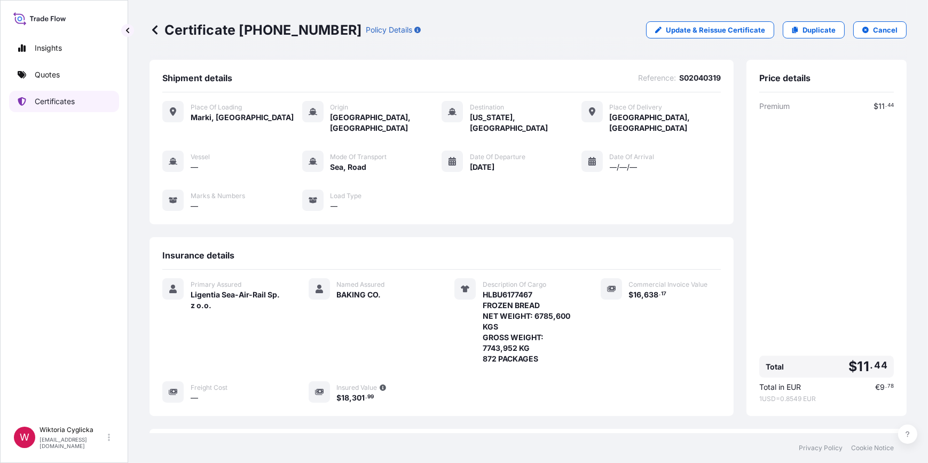
scroll to position [97, 0]
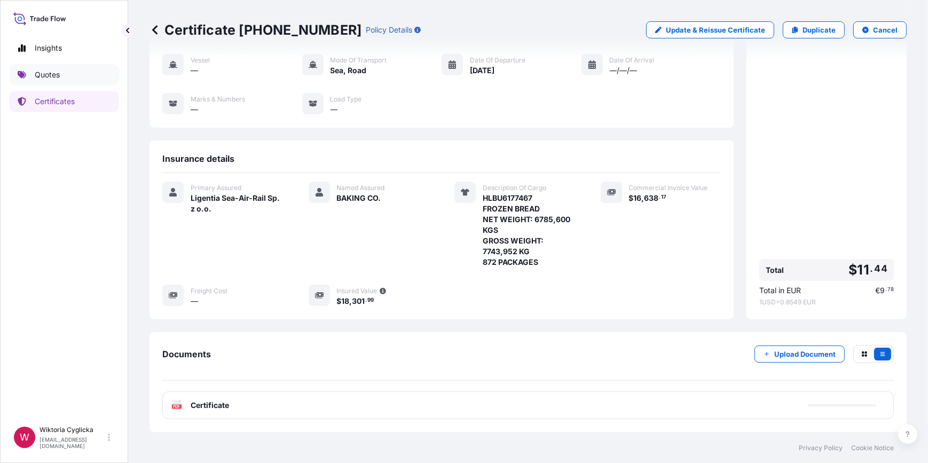
click at [58, 73] on p "Quotes" at bounding box center [47, 74] width 25 height 11
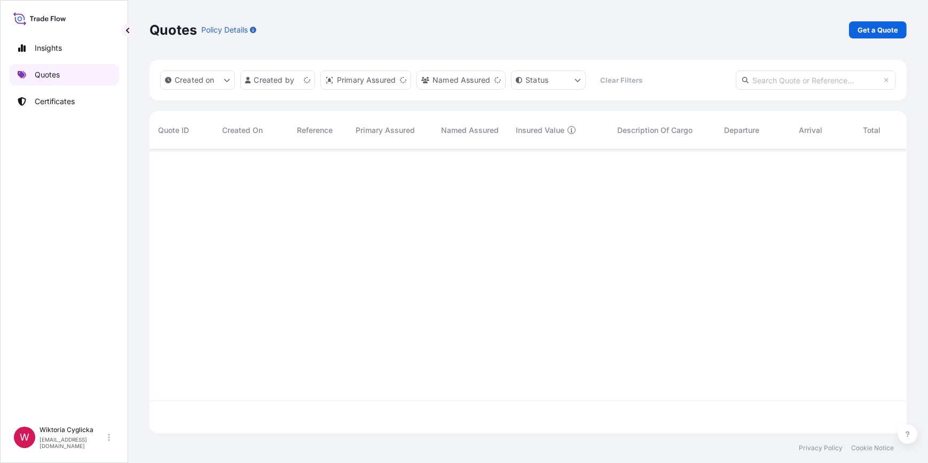
scroll to position [282, 749]
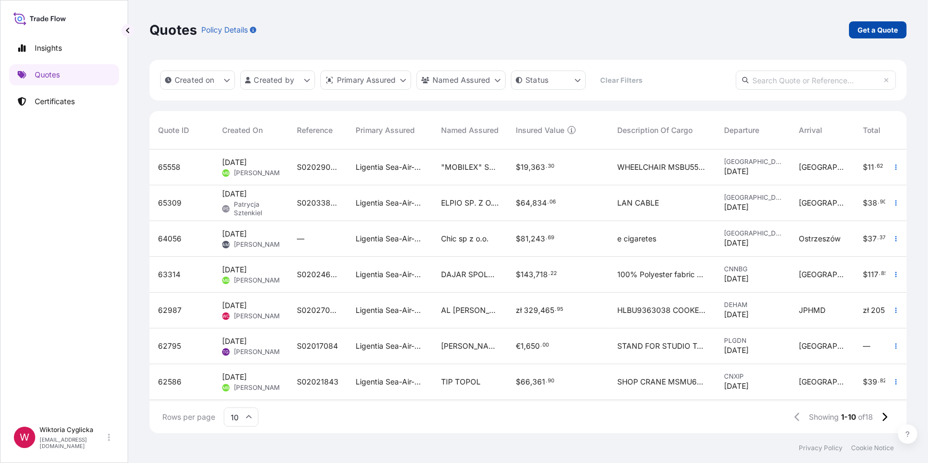
click at [870, 29] on p "Get a Quote" at bounding box center [877, 30] width 41 height 11
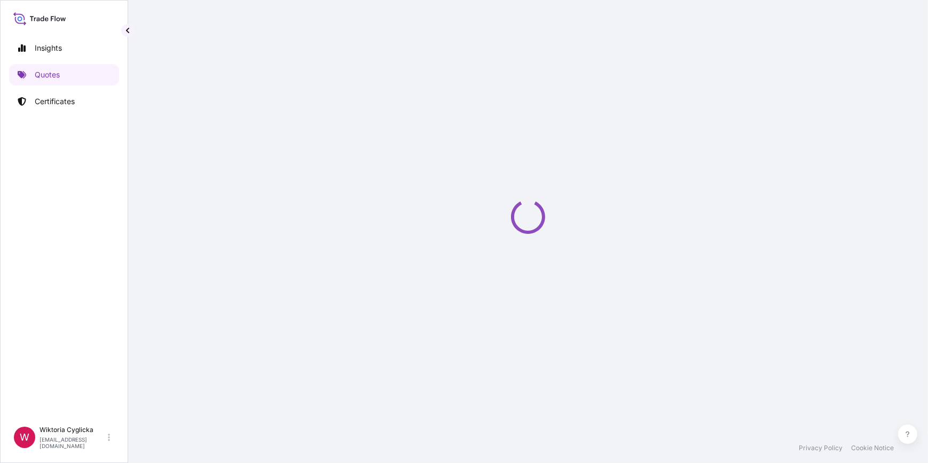
select select "Sea"
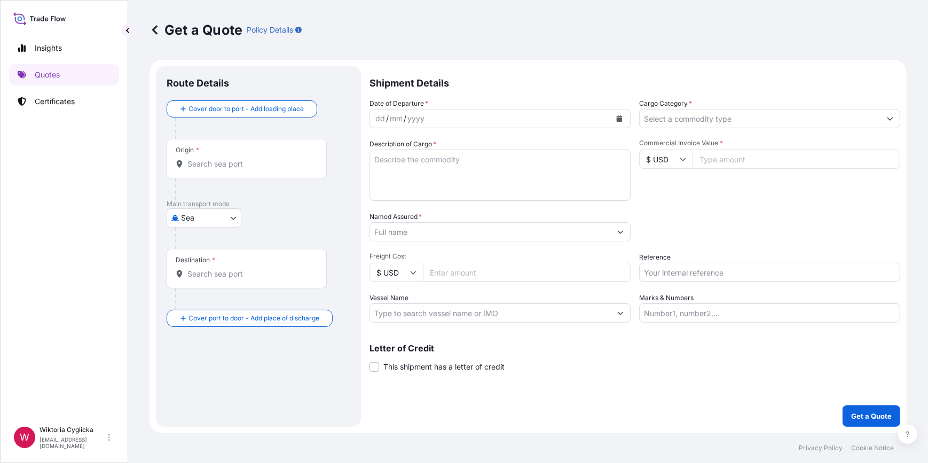
click at [680, 120] on input "Cargo Category *" at bounding box center [759, 118] width 241 height 19
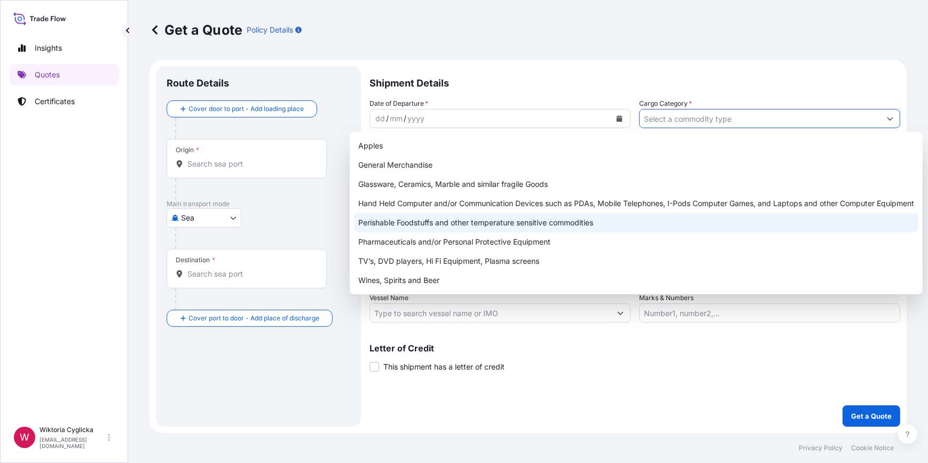
click at [417, 217] on div "Perishable Foodstuffs and other temperature sensitive commodities" at bounding box center [636, 222] width 564 height 19
type input "Perishable Foodstuffs and other temperature sensitive commodities"
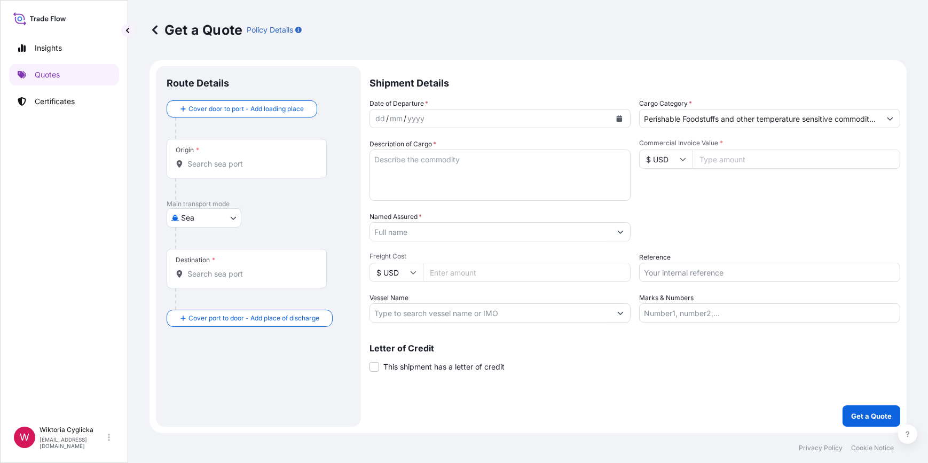
drag, startPoint x: 693, startPoint y: 258, endPoint x: 690, endPoint y: 268, distance: 10.6
click at [693, 258] on div "Reference" at bounding box center [769, 267] width 261 height 30
click at [690, 268] on input "Reference" at bounding box center [769, 272] width 261 height 19
paste input "S02034944"
type input "S02034944"
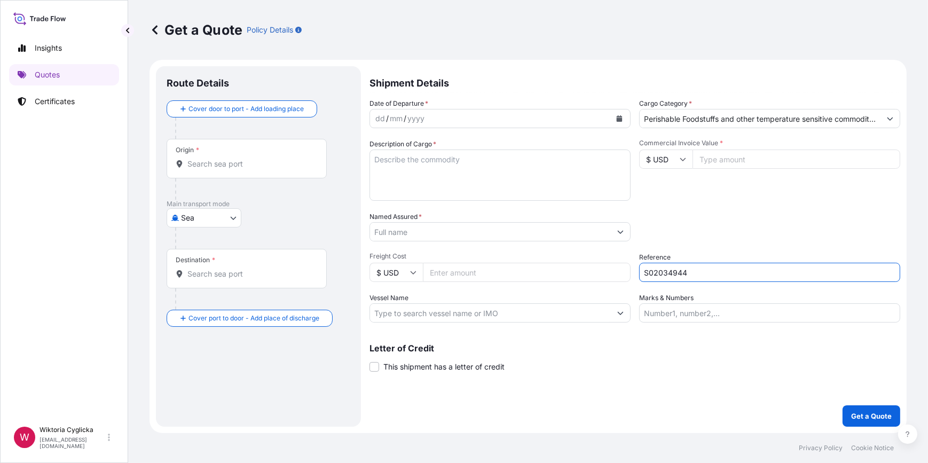
click at [694, 238] on div "Packing Category Type to search a container mode Please select a primary mode o…" at bounding box center [769, 226] width 261 height 30
click at [707, 155] on input "Commercial Invoice Value *" at bounding box center [796, 158] width 208 height 19
click at [247, 118] on div at bounding box center [262, 127] width 175 height 21
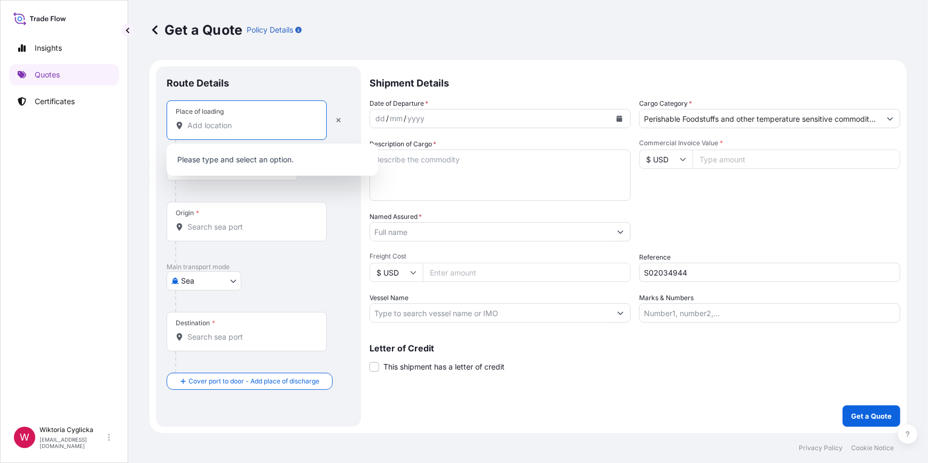
click at [228, 128] on input "Place of loading" at bounding box center [250, 125] width 126 height 11
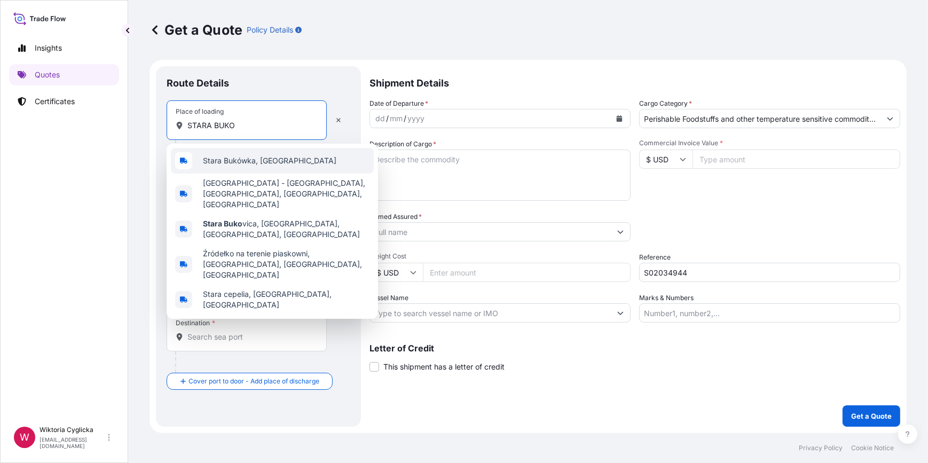
click at [238, 155] on span "Stara Bukówka, [GEOGRAPHIC_DATA]" at bounding box center [269, 160] width 133 height 11
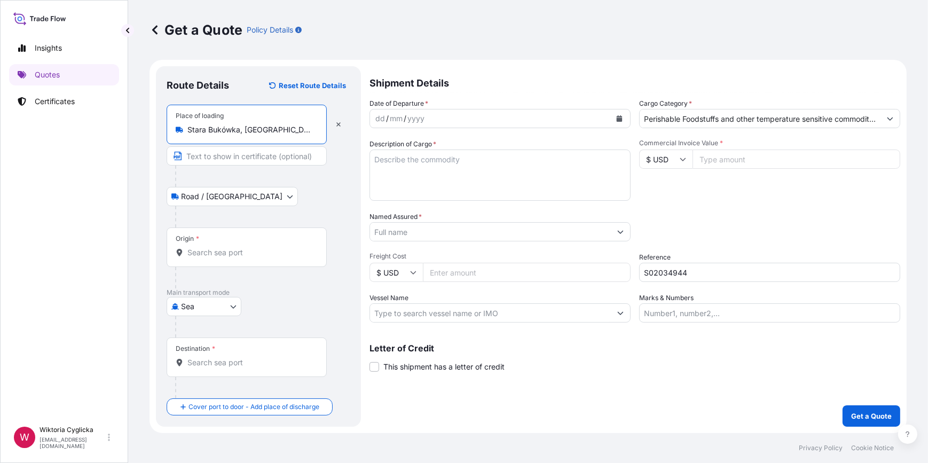
type input "Stara Bukówka, [GEOGRAPHIC_DATA]"
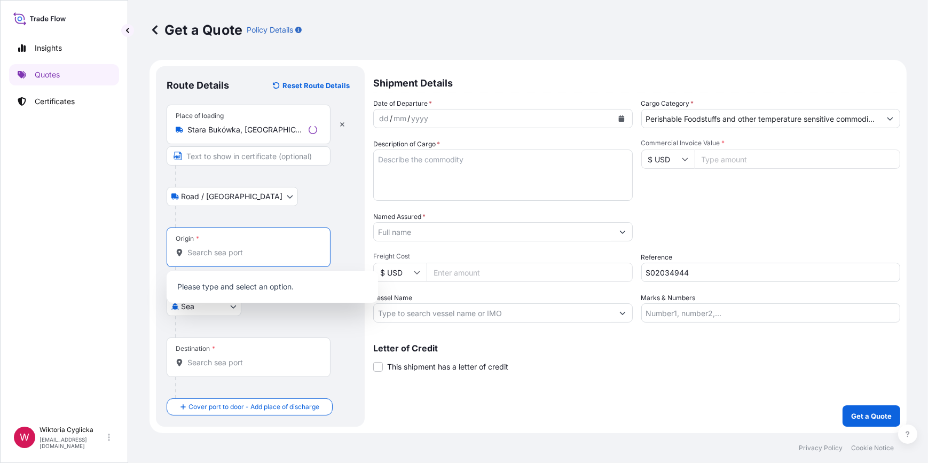
click at [221, 256] on input "Origin *" at bounding box center [252, 252] width 130 height 11
click at [310, 354] on div "Destination *" at bounding box center [247, 356] width 160 height 39
click at [310, 357] on input "Destination *" at bounding box center [250, 362] width 126 height 11
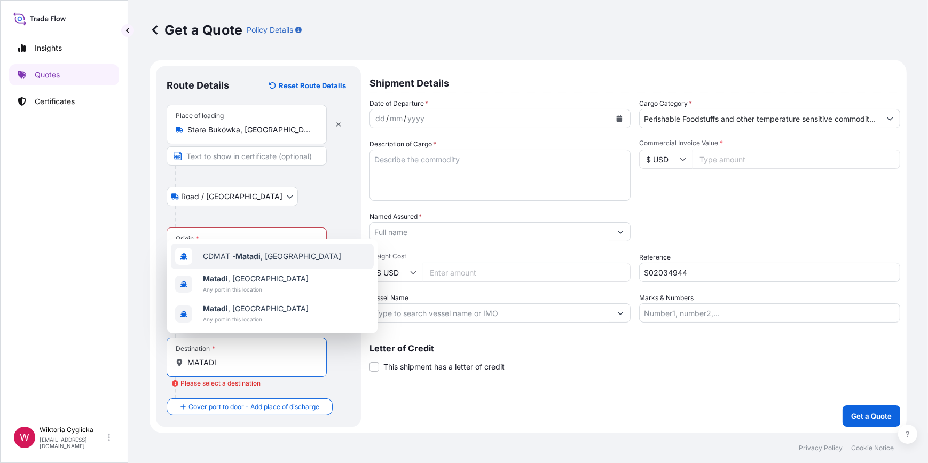
type input "CDMAT - Matadi, [GEOGRAPHIC_DATA]"
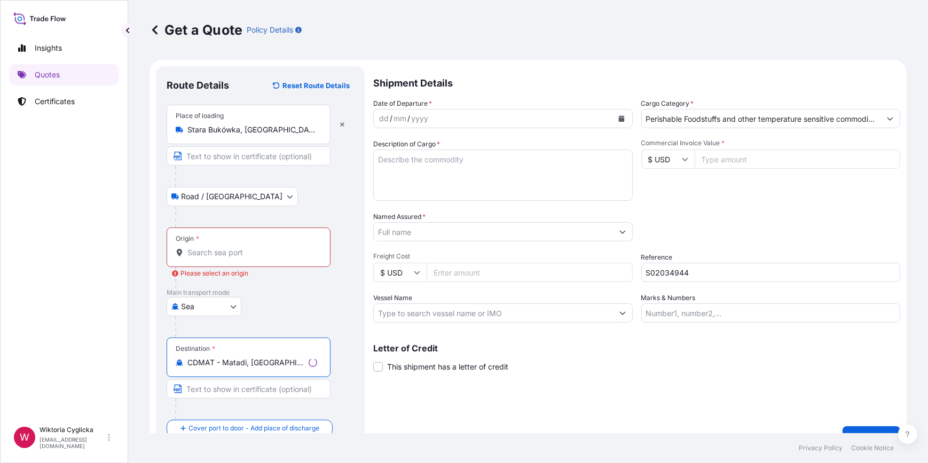
click at [262, 366] on input "CDMAT - Matadi, [GEOGRAPHIC_DATA]" at bounding box center [245, 362] width 117 height 11
click at [233, 259] on div "Origin *" at bounding box center [249, 246] width 164 height 39
click at [233, 258] on input "Origin * Please select an origin" at bounding box center [252, 252] width 130 height 11
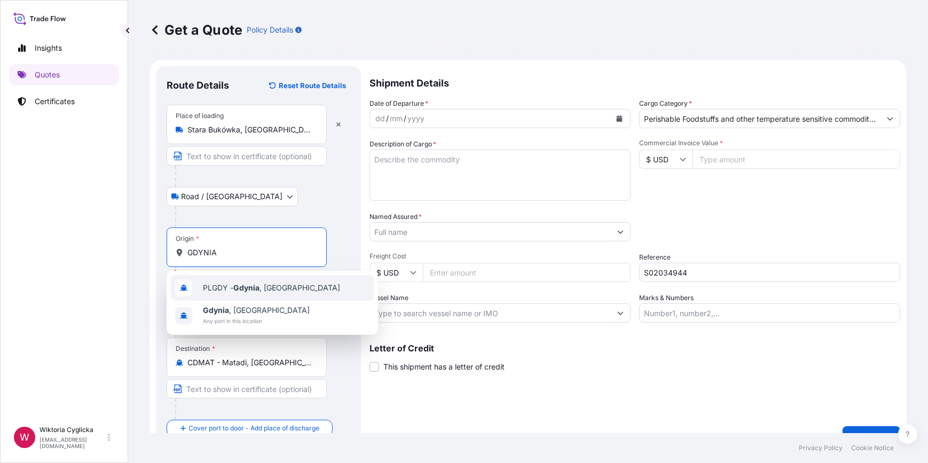
click at [239, 280] on div "PLGDY - [GEOGRAPHIC_DATA] , [GEOGRAPHIC_DATA]" at bounding box center [272, 288] width 203 height 26
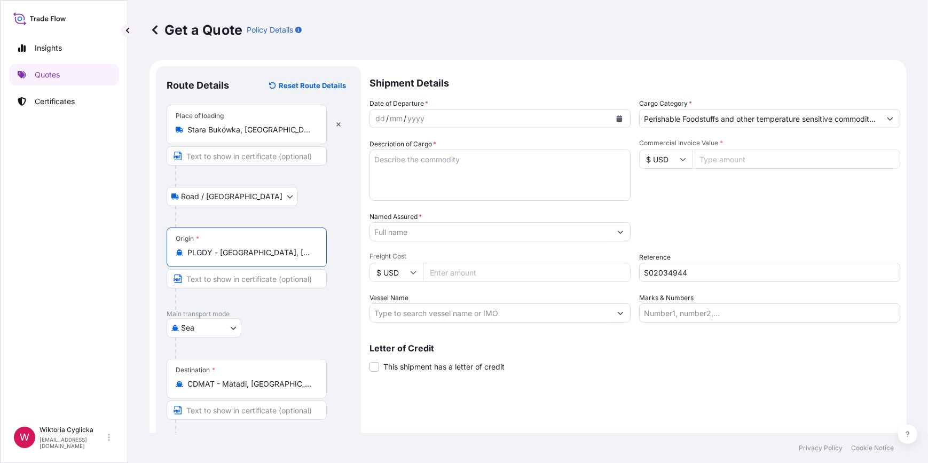
type input "PLGDY - [GEOGRAPHIC_DATA], [GEOGRAPHIC_DATA]"
click at [421, 230] on input "Named Assured *" at bounding box center [490, 231] width 241 height 19
click at [422, 229] on input "Named Assured *" at bounding box center [490, 231] width 241 height 19
paste input "MEDSPIRE FZE"
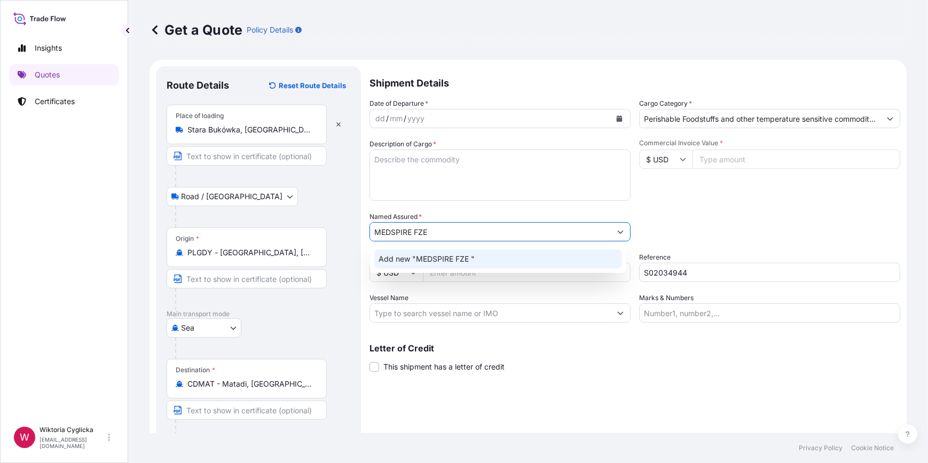
click at [403, 265] on div "Add new "MEDSPIRE FZE "" at bounding box center [498, 258] width 248 height 19
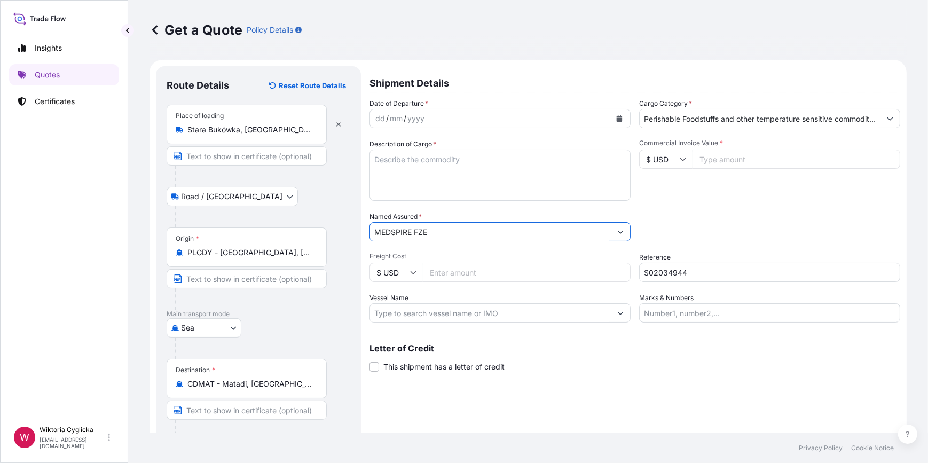
type input "MEDSPIRE FZE"
click at [432, 162] on textarea "Description of Cargo *" at bounding box center [499, 174] width 261 height 51
click at [618, 121] on icon "Calendar" at bounding box center [619, 118] width 6 height 6
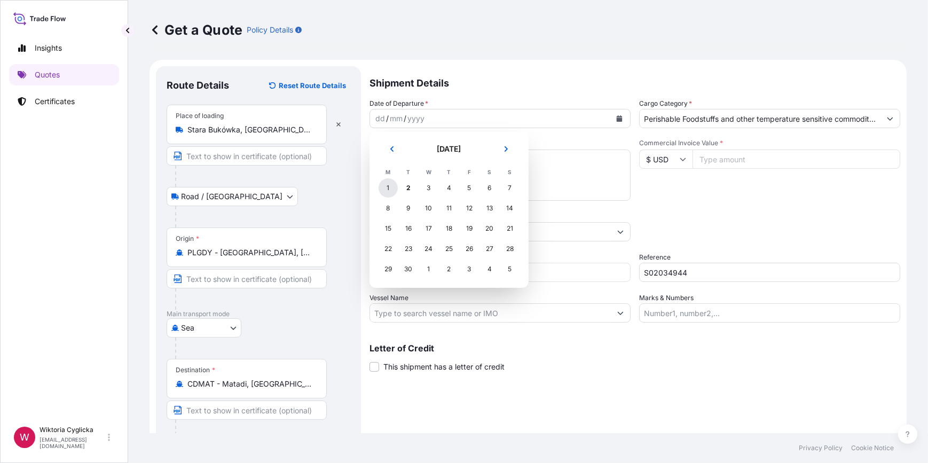
click at [388, 184] on div "1" at bounding box center [387, 187] width 19 height 19
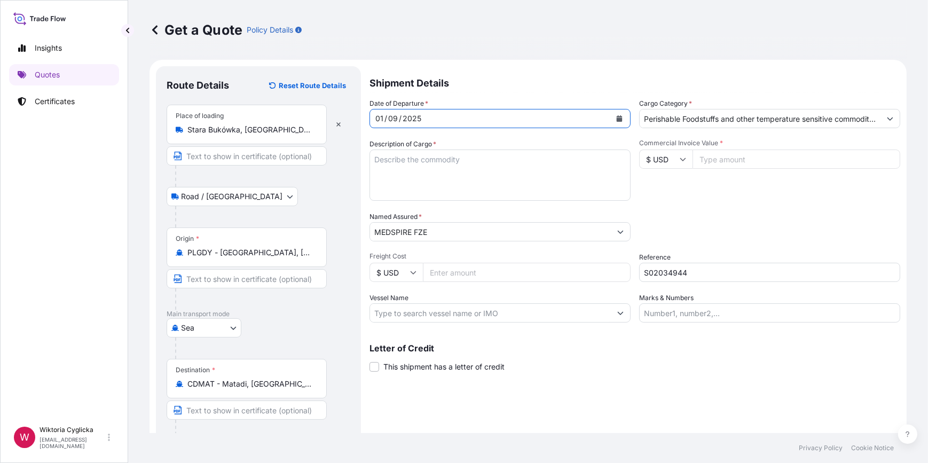
click at [732, 184] on div "Commercial Invoice Value * $ USD" at bounding box center [769, 170] width 261 height 62
click at [417, 161] on textarea "Description of Cargo *" at bounding box center [499, 174] width 261 height 51
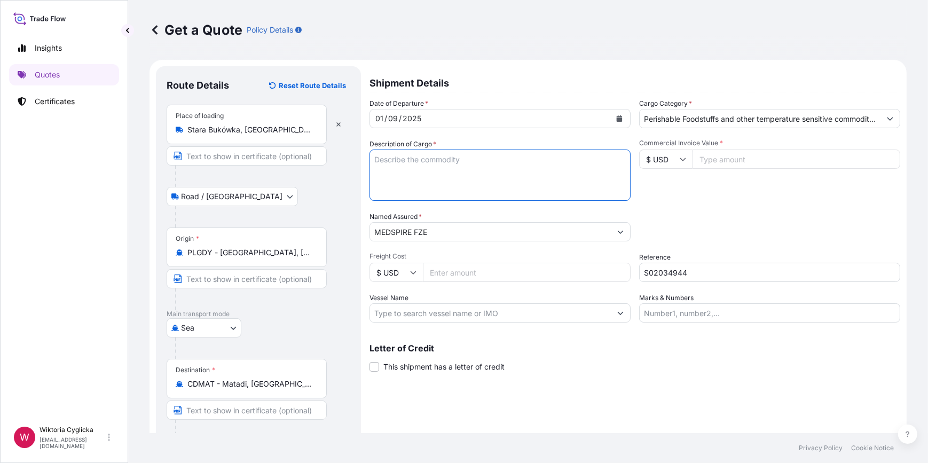
paste textarea "HLBU 9293141"
click at [398, 161] on textarea "HLBU 9293141" at bounding box center [499, 174] width 261 height 51
click at [442, 169] on textarea "HLBU9293141" at bounding box center [499, 174] width 261 height 51
click at [445, 173] on textarea "HLBU9293141" at bounding box center [499, 174] width 261 height 51
paste textarea "CONFECTIONERY PRODUCTS NET WEIGHT: 15867,86 KG"
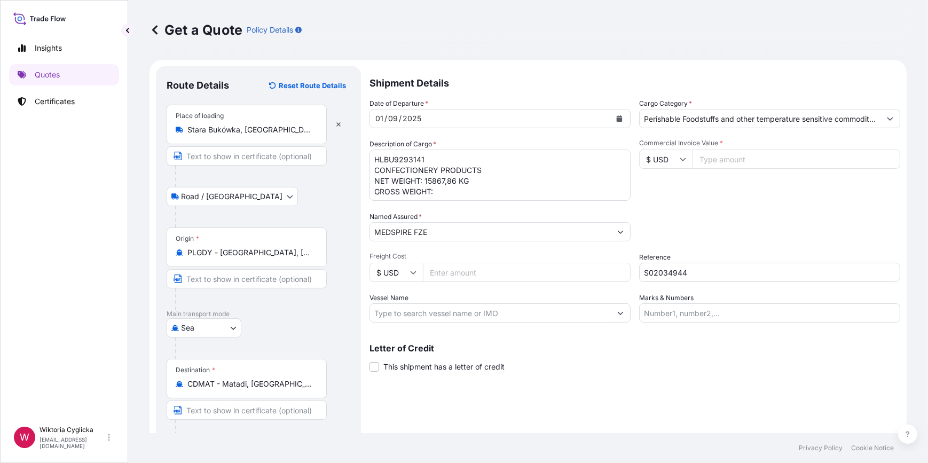
click at [449, 195] on textarea "HLBU9293141 CONFECTIONERY PRODUCTS NET WEIGHT: 15867,86 KG GROSS WEIGHT:" at bounding box center [499, 174] width 261 height 51
paste textarea "17951,79"
click at [737, 180] on div "Commercial Invoice Value * $ USD" at bounding box center [769, 170] width 261 height 62
click at [443, 184] on textarea "HLBU9293141 CONFECTIONERY PRODUCTS NET WEIGHT: 15867,86 KG GROSS WEIGHT: 17951,…" at bounding box center [499, 174] width 261 height 51
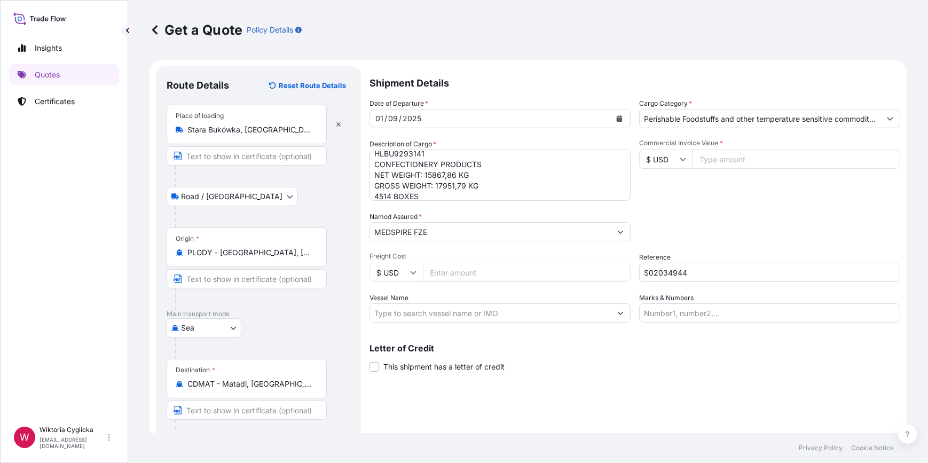
click at [443, 184] on textarea "HLBU9293141 CONFECTIONERY PRODUCTS NET WEIGHT: 15867,86 KG GROSS WEIGHT: 17951,…" at bounding box center [499, 174] width 261 height 51
click at [437, 172] on textarea "HLBU9293141 CONFECTIONERY PRODUCTS NET WEIGHT: 15867,86 KG GROSS WEIGHT: 19690,…" at bounding box center [499, 174] width 261 height 51
click at [383, 194] on textarea "HLBU9293141 CONFECTIONERY PRODUCTS NET WEIGHT: 17221,85 KG GROSS WEIGHT: 19690,…" at bounding box center [499, 174] width 261 height 51
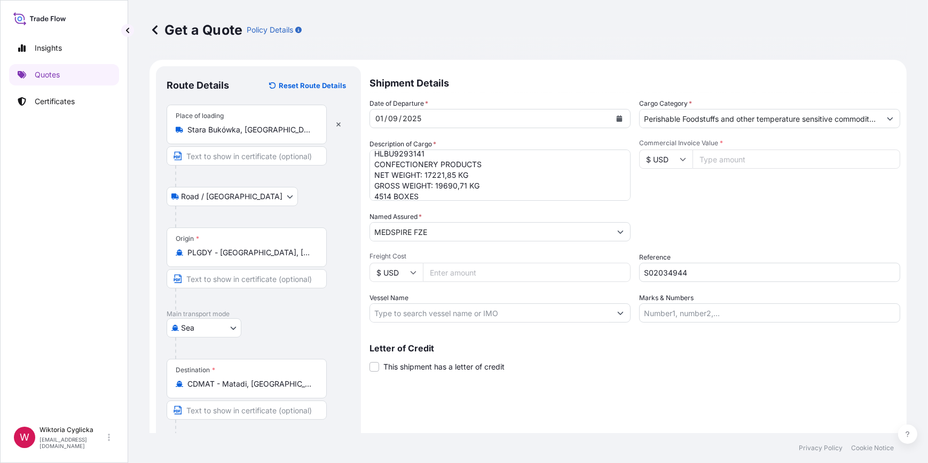
click at [385, 192] on textarea "HLBU9293141 CONFECTIONERY PRODUCTS NET WEIGHT: 17221,85 KG GROSS WEIGHT: 19690,…" at bounding box center [499, 174] width 261 height 51
type textarea "HLBU9293141 CONFECTIONERY PRODUCTS NET WEIGHT: 17221,85 KG GROSS WEIGHT: 19690,…"
drag, startPoint x: 795, startPoint y: 233, endPoint x: 395, endPoint y: 223, distance: 399.9
click at [795, 232] on div "Packing Category Type to search a container mode Please select a primary mode o…" at bounding box center [769, 226] width 261 height 30
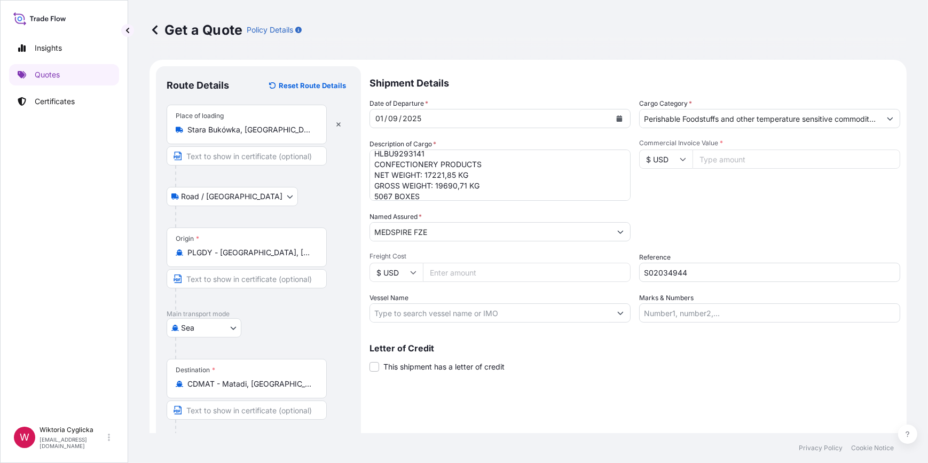
click at [679, 157] on icon at bounding box center [682, 159] width 6 height 6
click at [670, 181] on div "€ EUR" at bounding box center [661, 188] width 45 height 20
type input "€ EUR"
click at [726, 163] on input "Commercial Invoice Value *" at bounding box center [796, 158] width 208 height 19
type input "97373.87"
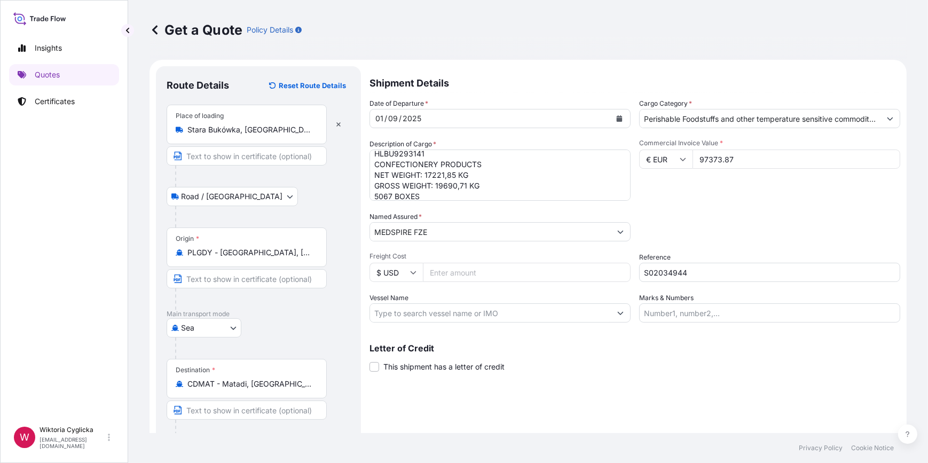
click at [735, 186] on div "Commercial Invoice Value * € EUR 97373.87" at bounding box center [769, 170] width 261 height 62
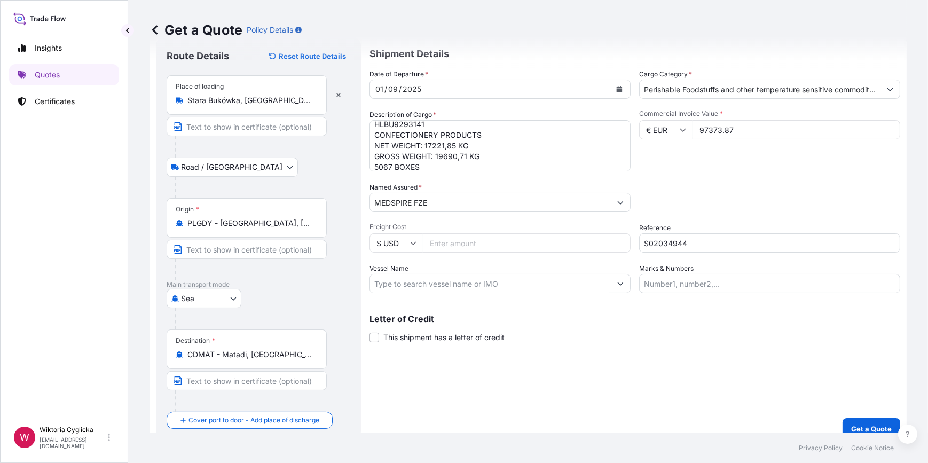
scroll to position [42, 0]
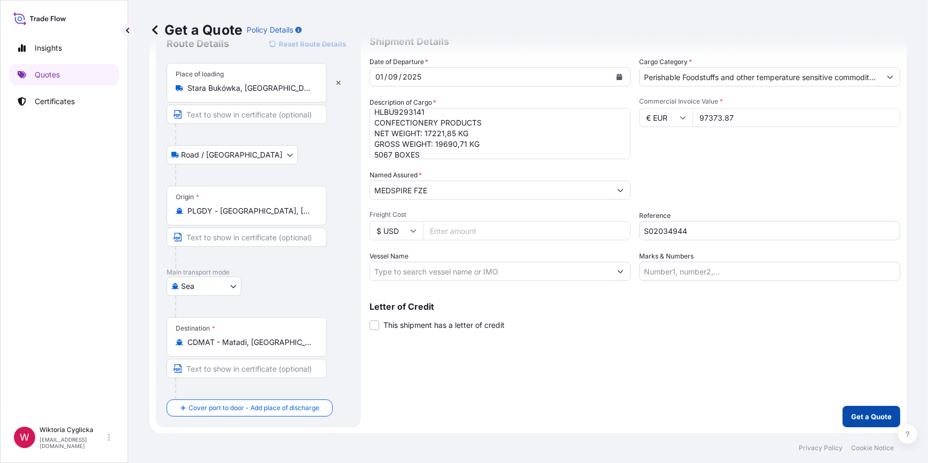
click at [851, 414] on p "Get a Quote" at bounding box center [871, 416] width 41 height 11
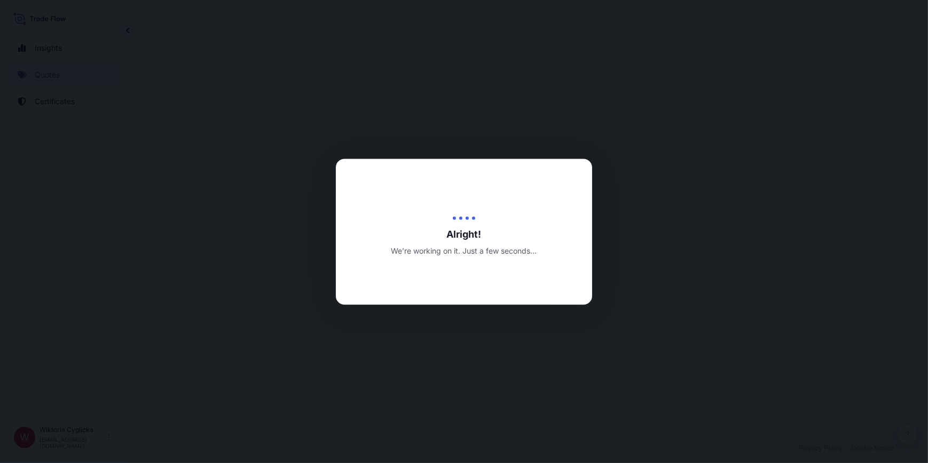
select select "Road / [GEOGRAPHIC_DATA]"
select select "Sea"
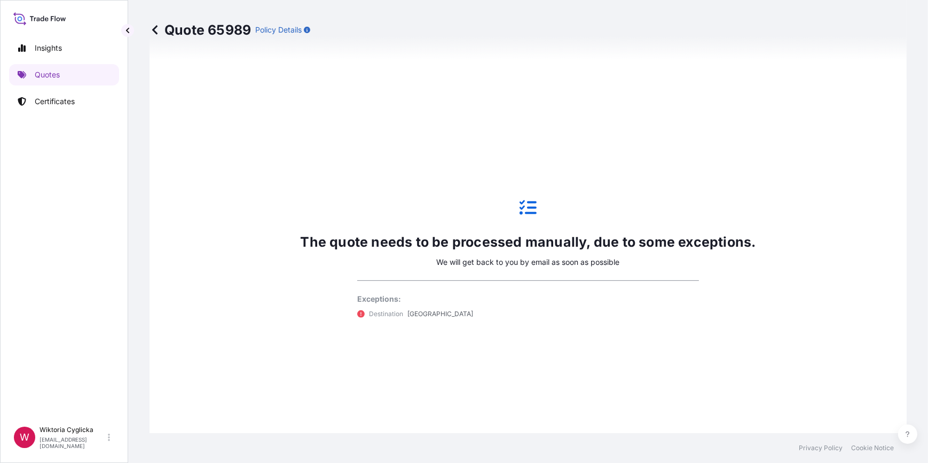
scroll to position [524, 0]
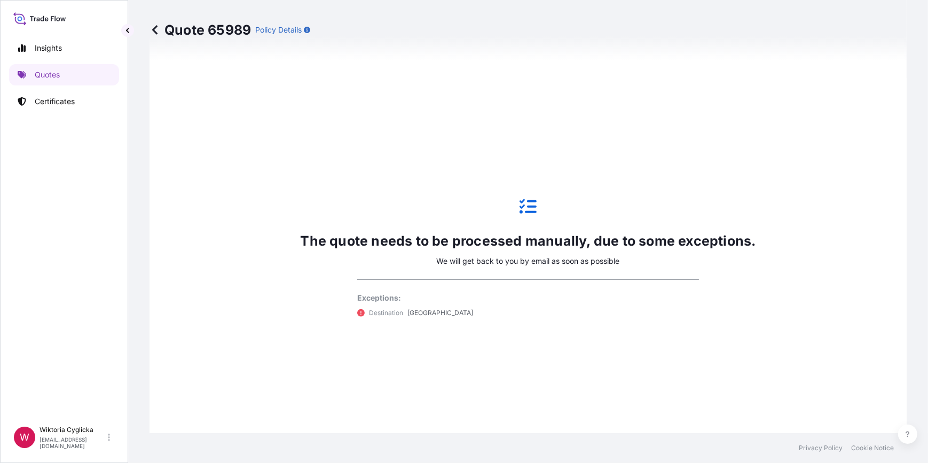
drag, startPoint x: 409, startPoint y: 307, endPoint x: 506, endPoint y: 308, distance: 97.1
click at [506, 308] on div "Destination [GEOGRAPHIC_DATA]" at bounding box center [528, 312] width 342 height 11
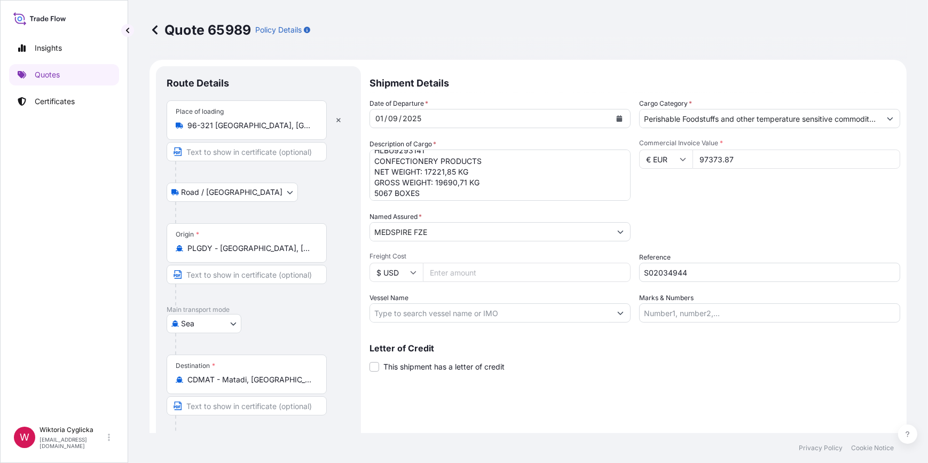
scroll to position [11, 0]
click at [452, 176] on textarea "HLBU9293141 CONFECTIONERY PRODUCTS NET WEIGHT: 17221,85 KG GROSS WEIGHT: 19690,…" at bounding box center [499, 174] width 261 height 51
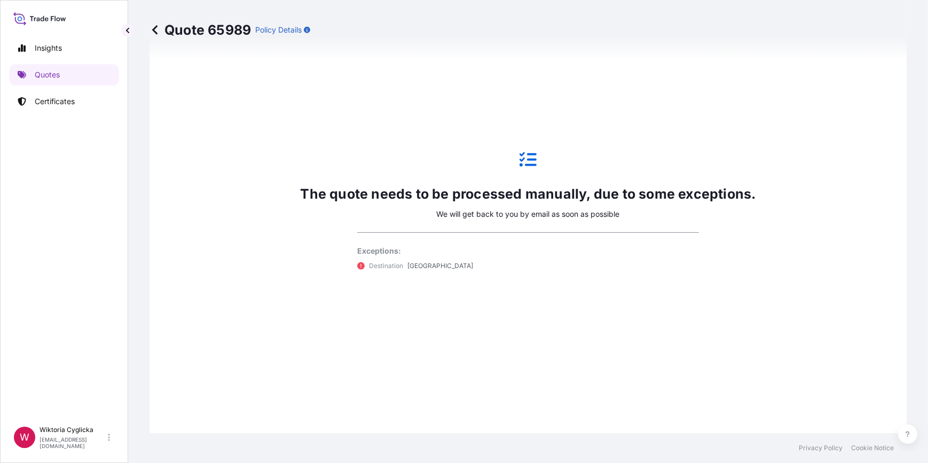
scroll to position [582, 0]
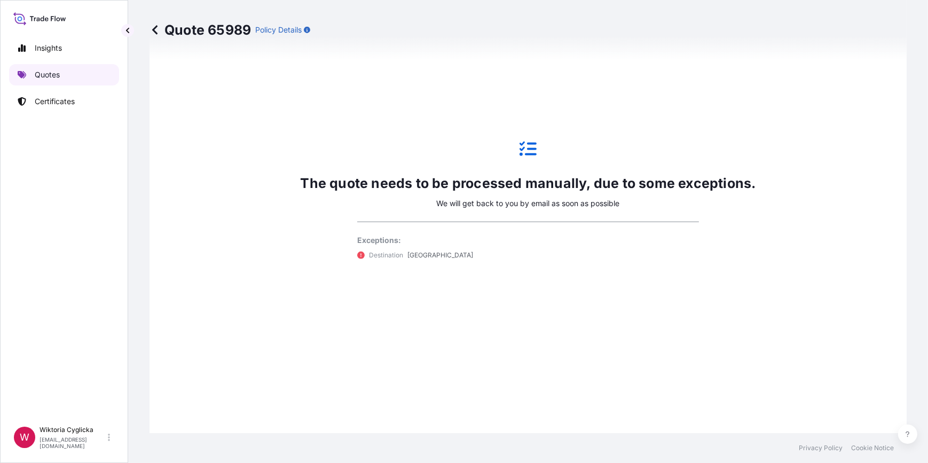
click at [80, 80] on link "Quotes" at bounding box center [64, 74] width 110 height 21
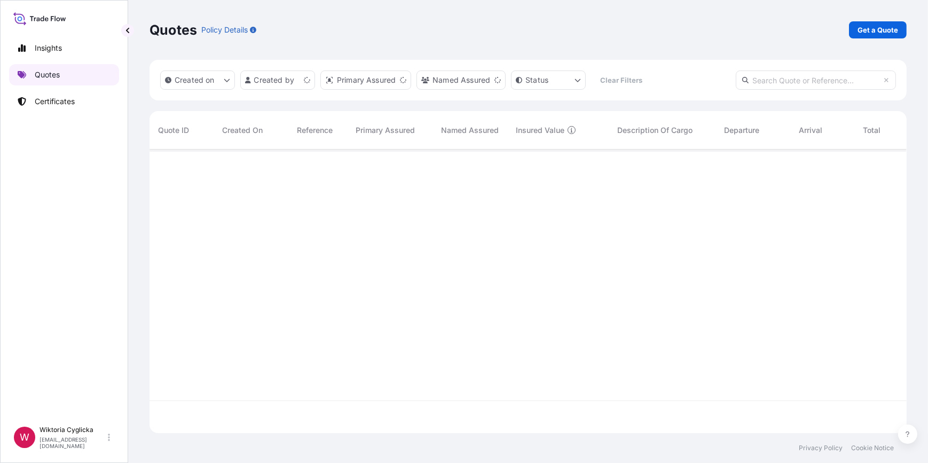
scroll to position [282, 749]
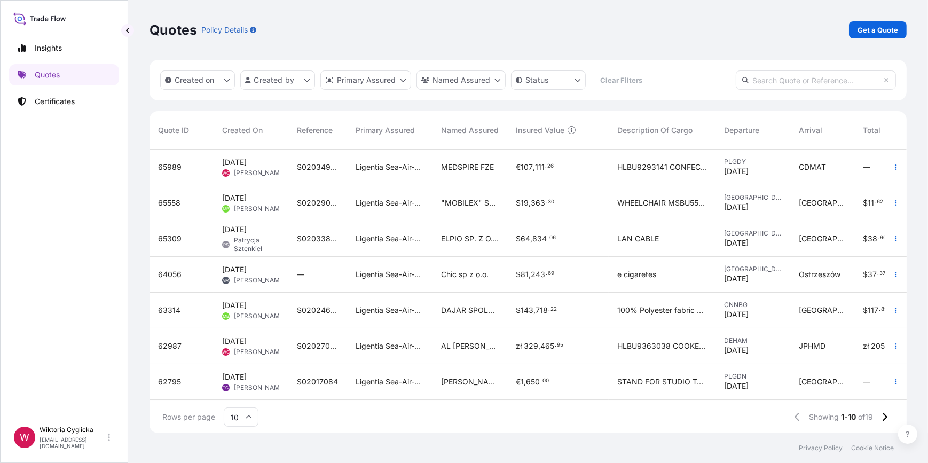
click at [779, 82] on input "text" at bounding box center [815, 79] width 160 height 19
paste input "S02033511"
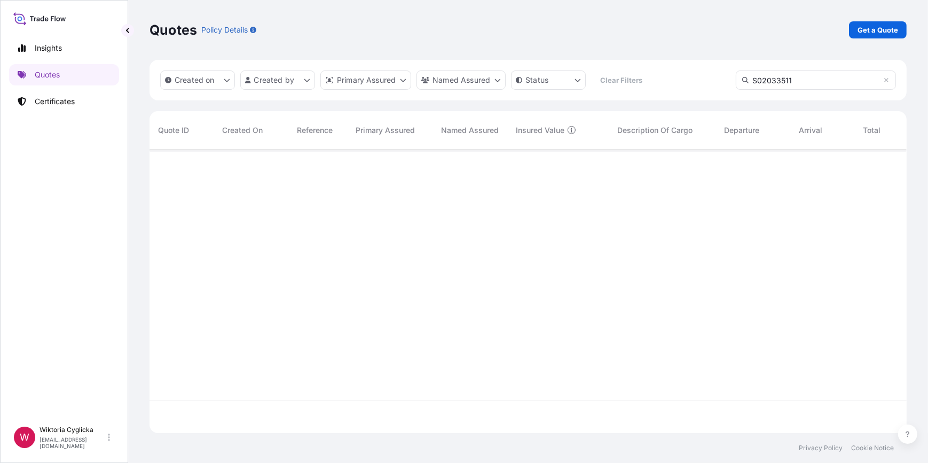
type input "S02033511"
click at [109, 97] on link "Certificates" at bounding box center [64, 101] width 110 height 21
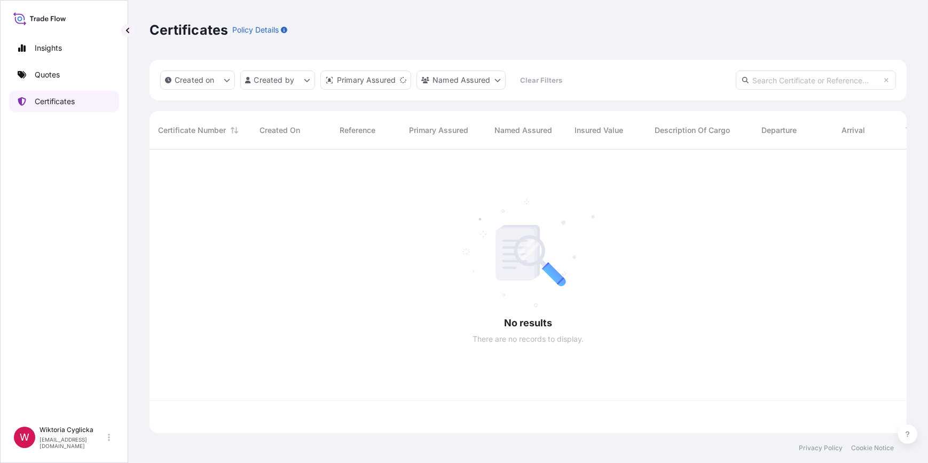
scroll to position [282, 749]
click at [820, 78] on input "text" at bounding box center [815, 79] width 160 height 19
paste input "S02033511"
type input "S02033511"
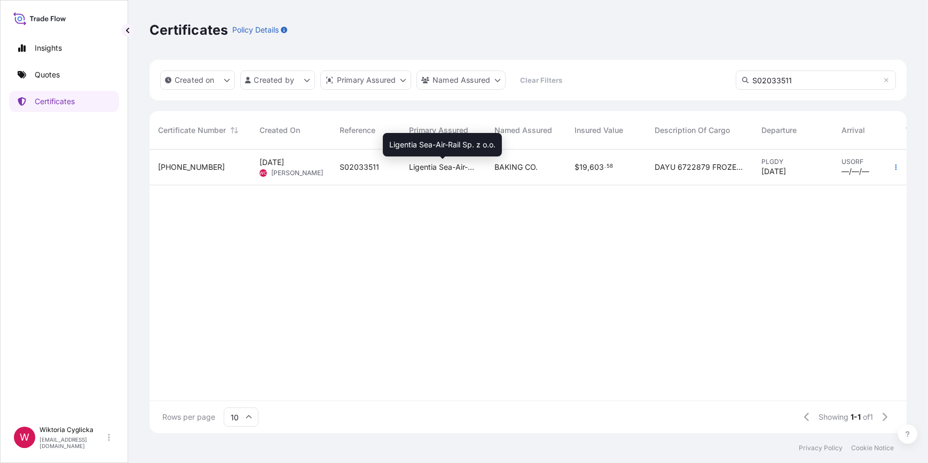
click at [429, 163] on span "Ligentia Sea-Air-Rail Sp. z o.o." at bounding box center [443, 167] width 68 height 11
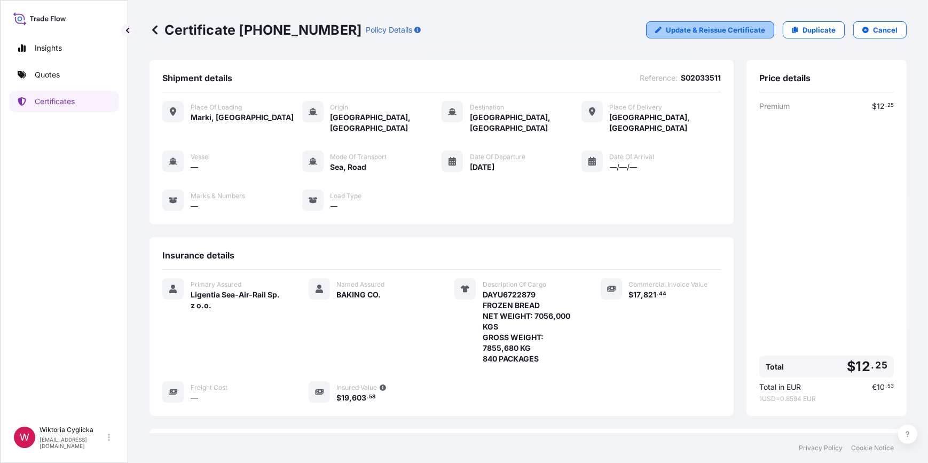
click at [730, 36] on link "Update & Reissue Certificate" at bounding box center [710, 29] width 128 height 17
select select "Road / [GEOGRAPHIC_DATA]"
select select "Sea"
select select "Road / [GEOGRAPHIC_DATA]"
select select "31440"
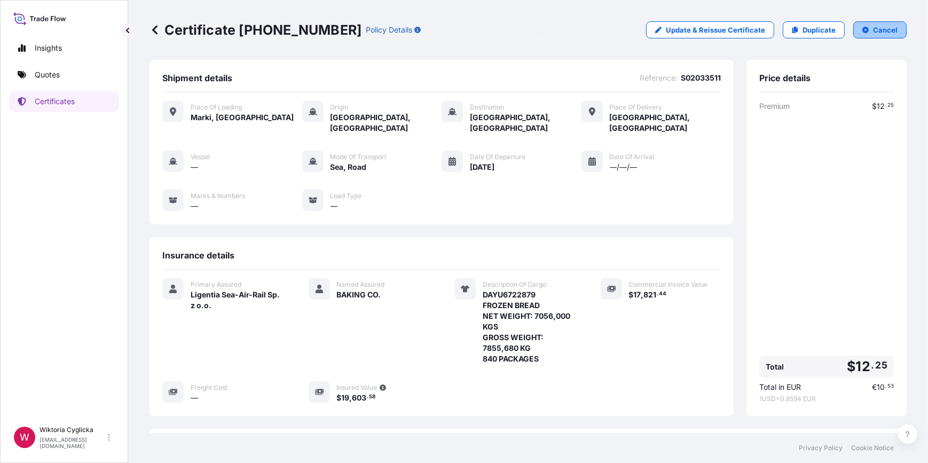
click at [873, 29] on p "Cancel" at bounding box center [885, 30] width 25 height 11
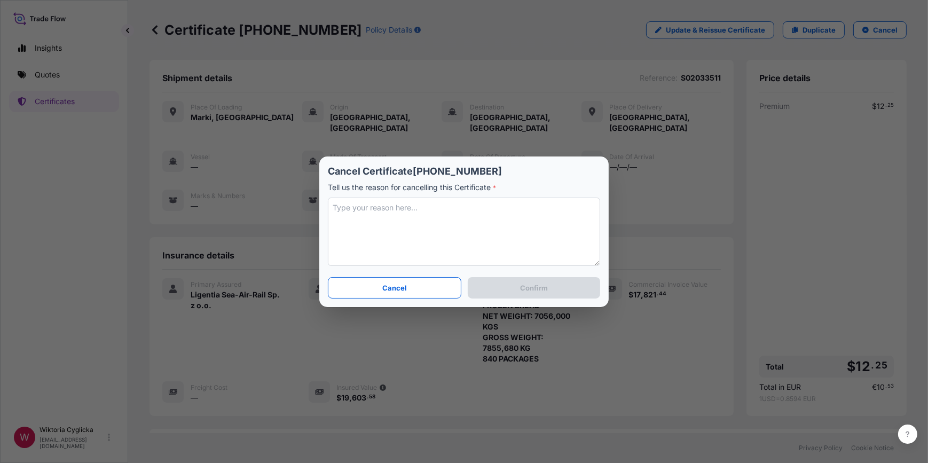
click at [368, 224] on textarea at bounding box center [464, 231] width 272 height 68
type textarea "CANCEL"
click at [531, 282] on p "Confirm" at bounding box center [534, 287] width 28 height 11
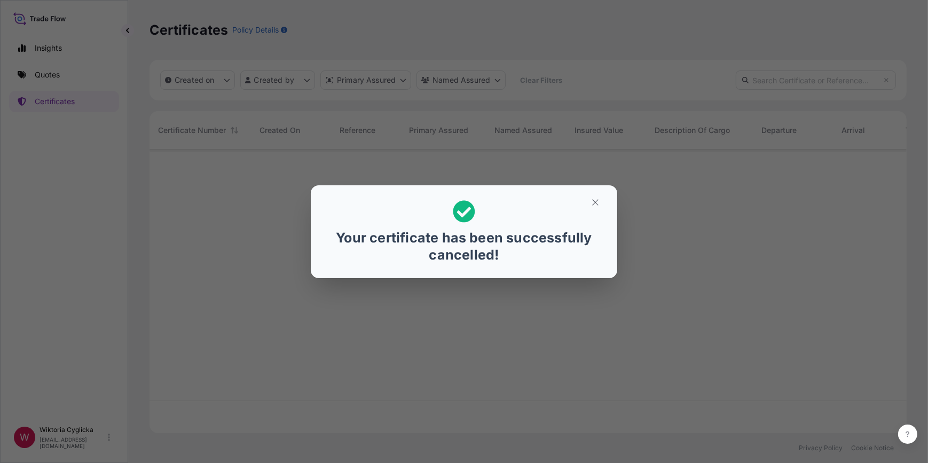
scroll to position [282, 749]
click at [593, 201] on icon "button" at bounding box center [595, 202] width 10 height 10
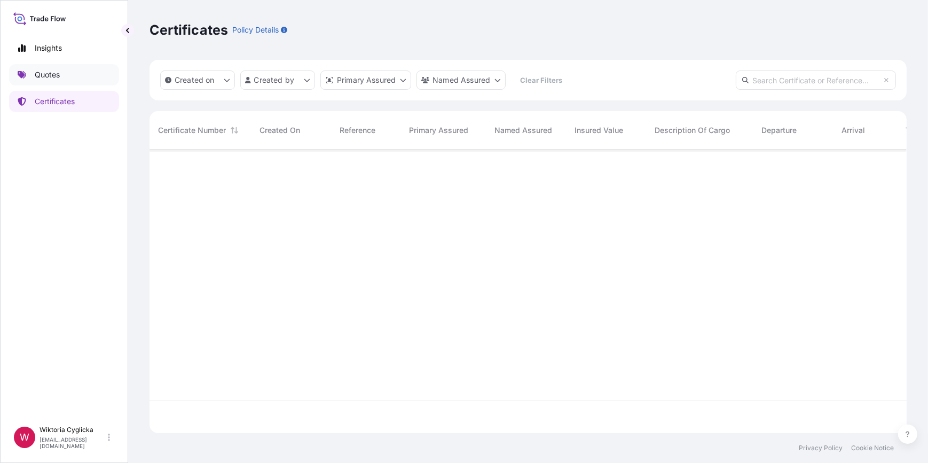
click at [71, 73] on link "Quotes" at bounding box center [64, 74] width 110 height 21
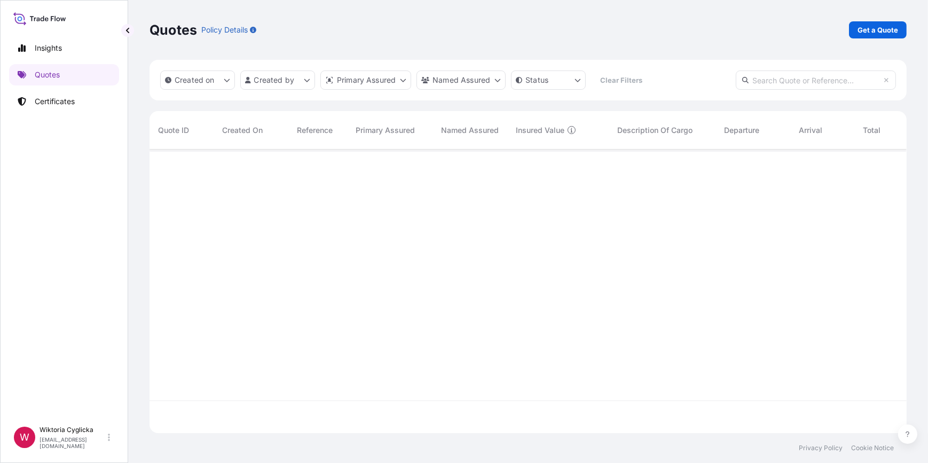
scroll to position [282, 749]
click at [813, 81] on input "text" at bounding box center [815, 79] width 160 height 19
paste input "S02033511"
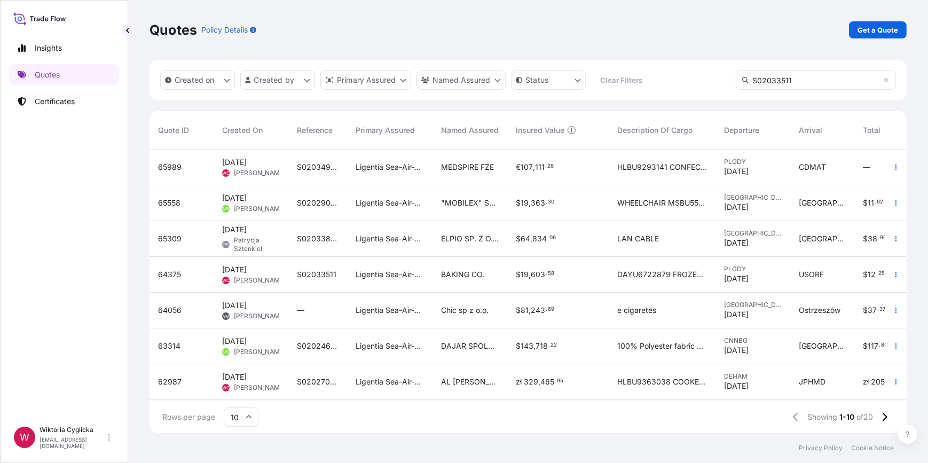
type input "S02033511"
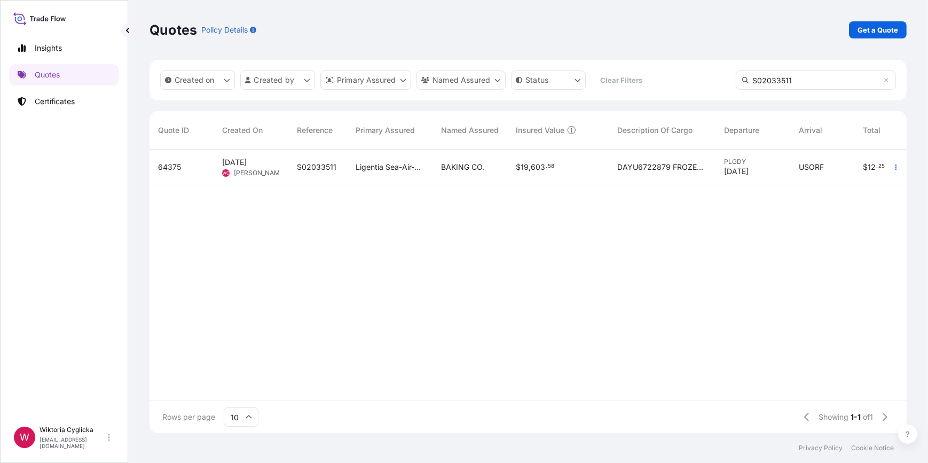
click at [336, 169] on div "S02033511" at bounding box center [318, 167] width 42 height 11
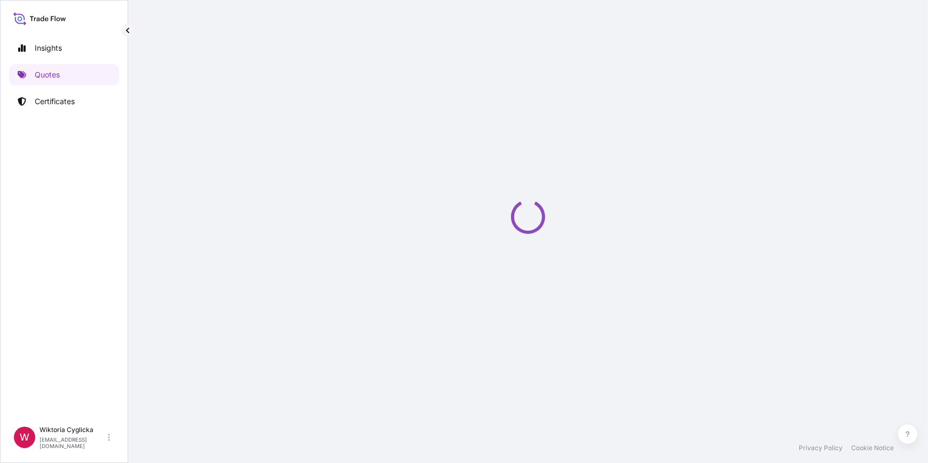
select select "Road / [GEOGRAPHIC_DATA]"
select select "Sea"
select select "Road / [GEOGRAPHIC_DATA]"
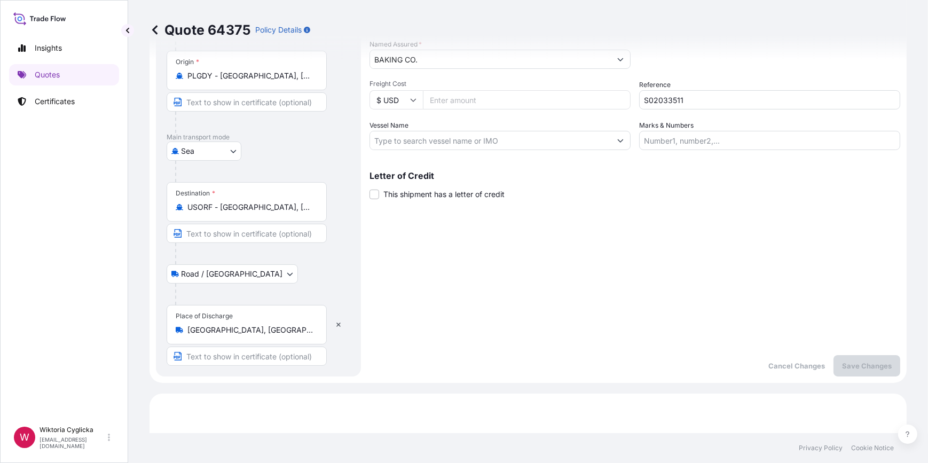
scroll to position [172, 0]
click at [226, 208] on input "USORF - [GEOGRAPHIC_DATA], [GEOGRAPHIC_DATA]" at bounding box center [250, 207] width 126 height 11
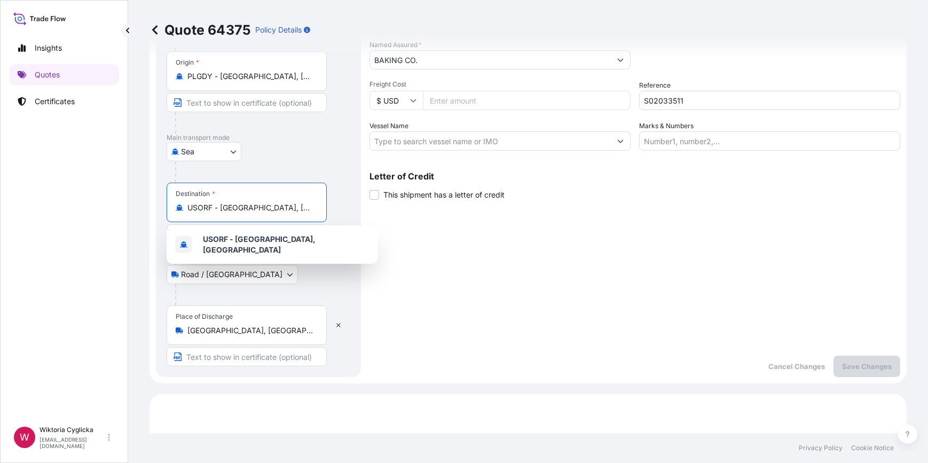
drag, startPoint x: 306, startPoint y: 208, endPoint x: 95, endPoint y: 205, distance: 210.8
click at [95, 205] on div "Insights Quotes Certificates W Wiktoria Cyglicka [EMAIL_ADDRESS][DOMAIN_NAME] Q…" at bounding box center [464, 231] width 928 height 463
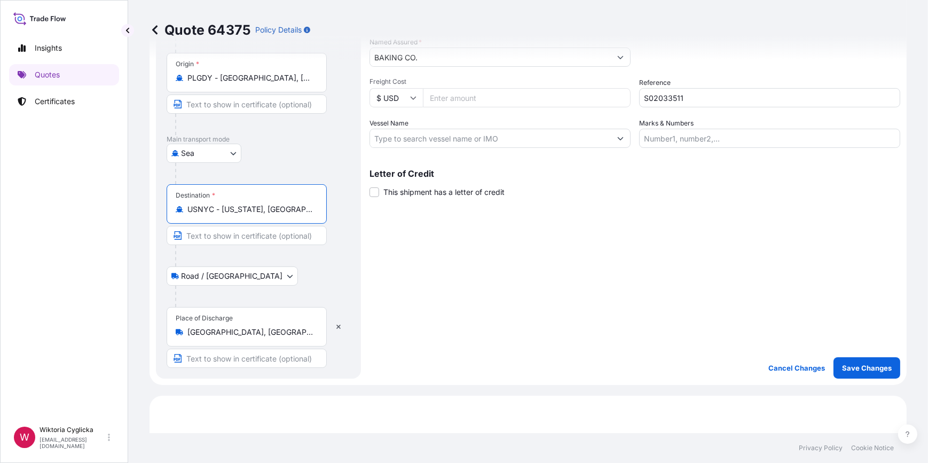
scroll to position [176, 0]
type input "USNYC - [US_STATE], [GEOGRAPHIC_DATA]"
click at [849, 366] on p "Save Changes" at bounding box center [867, 366] width 50 height 11
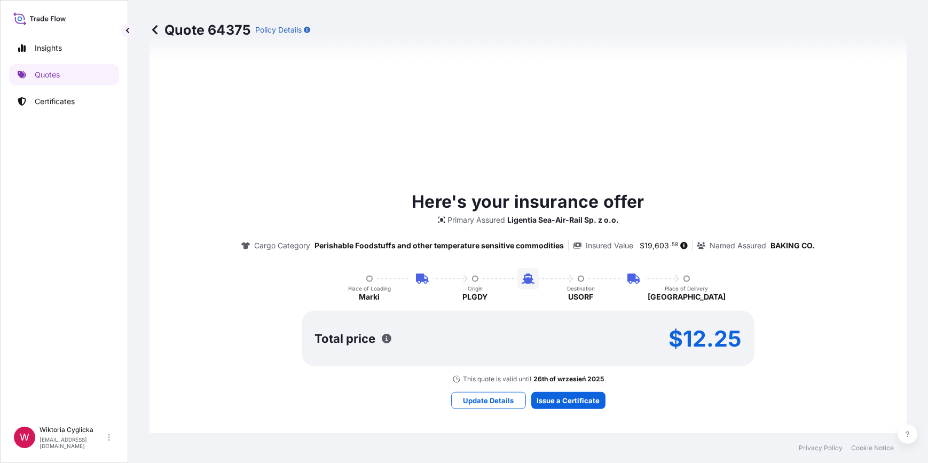
select select "Road / [GEOGRAPHIC_DATA]"
select select "Sea"
select select "Road / [GEOGRAPHIC_DATA]"
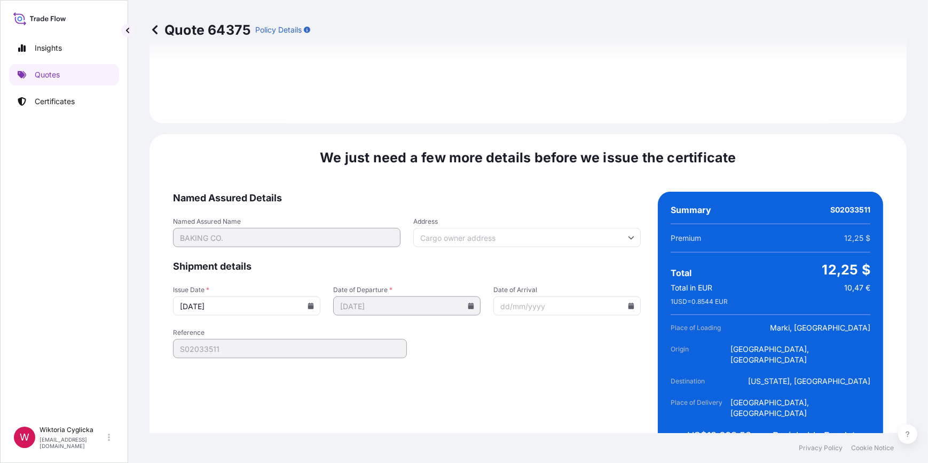
scroll to position [1544, 0]
click at [312, 302] on icon at bounding box center [310, 305] width 6 height 6
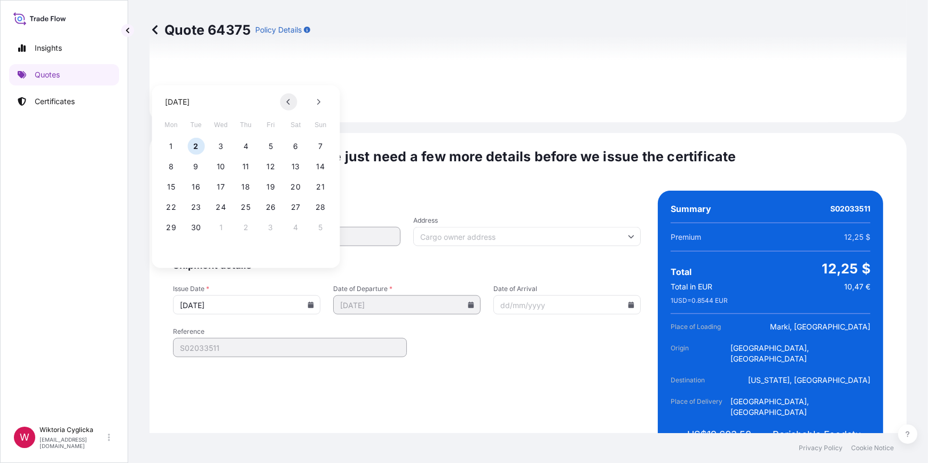
click at [284, 105] on button at bounding box center [288, 101] width 17 height 17
click at [267, 209] on button "22" at bounding box center [270, 207] width 17 height 17
type input "[DATE]"
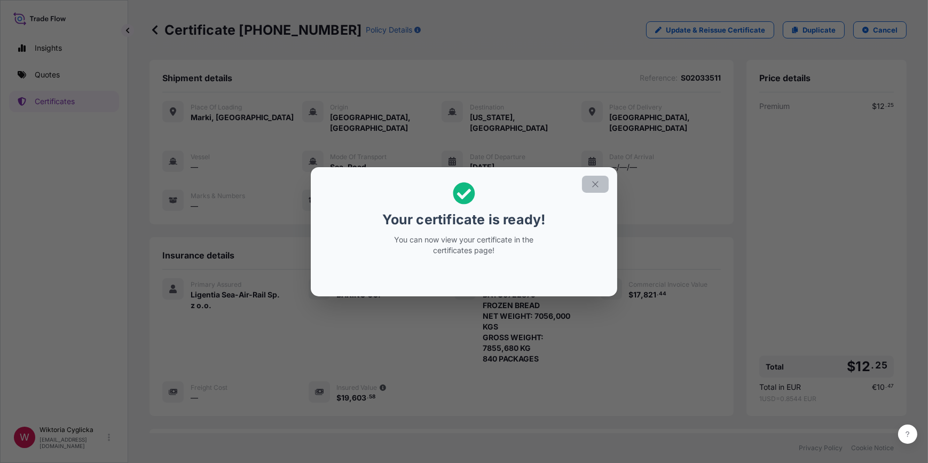
click at [598, 185] on icon "button" at bounding box center [595, 184] width 10 height 10
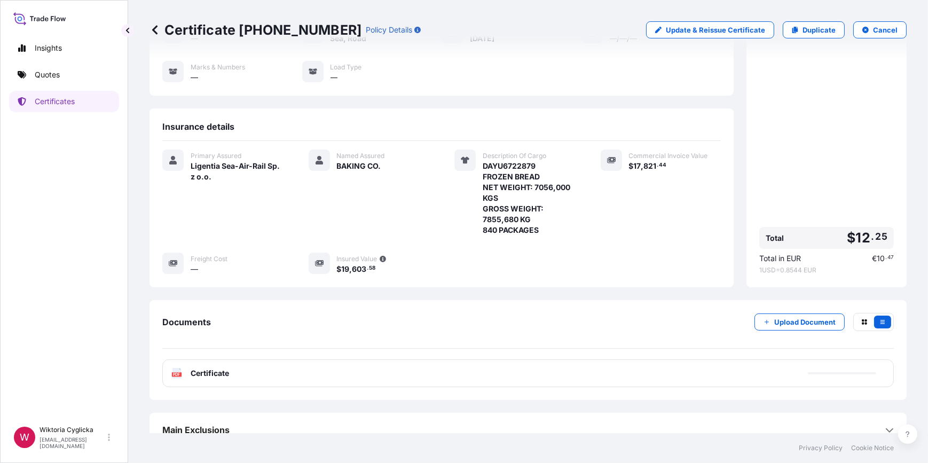
scroll to position [129, 0]
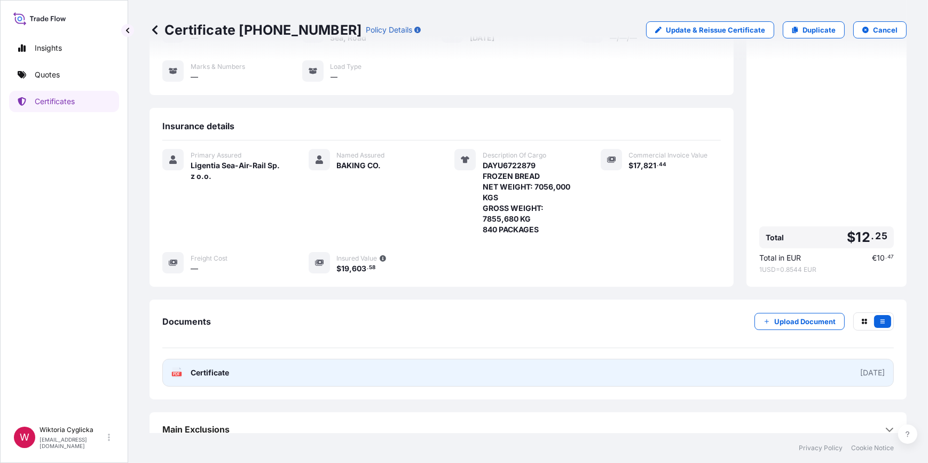
click at [537, 359] on link "PDF Certificate [DATE]" at bounding box center [527, 373] width 731 height 28
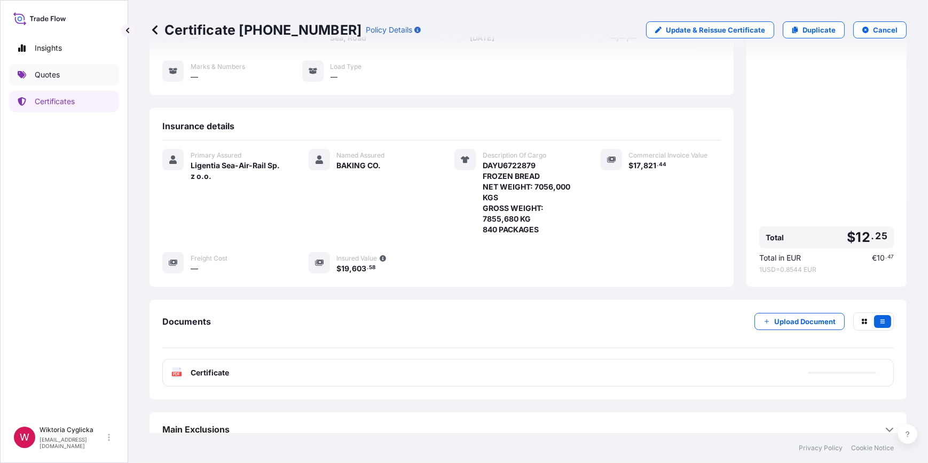
click at [64, 79] on link "Quotes" at bounding box center [64, 74] width 110 height 21
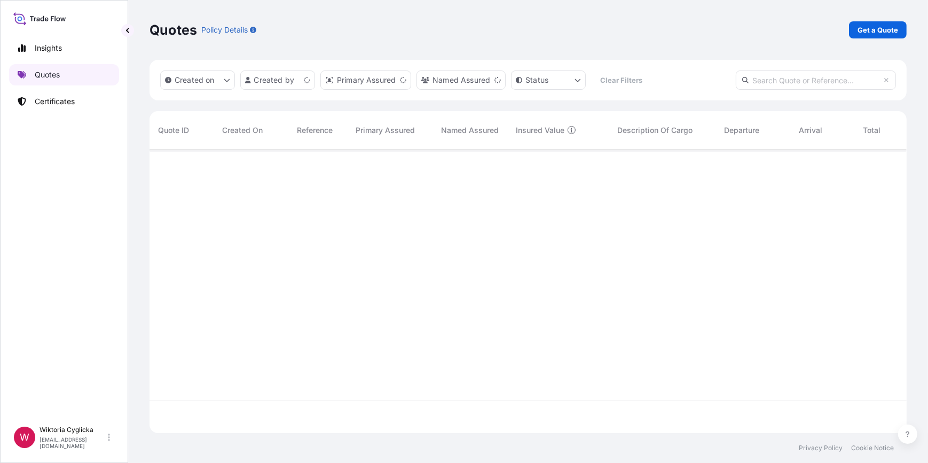
scroll to position [282, 749]
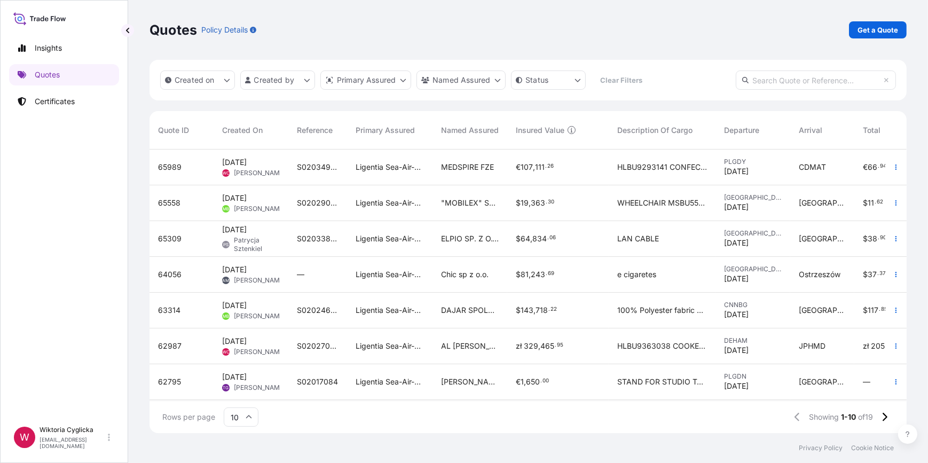
click at [783, 83] on input "text" at bounding box center [815, 79] width 160 height 19
paste input "S02034944"
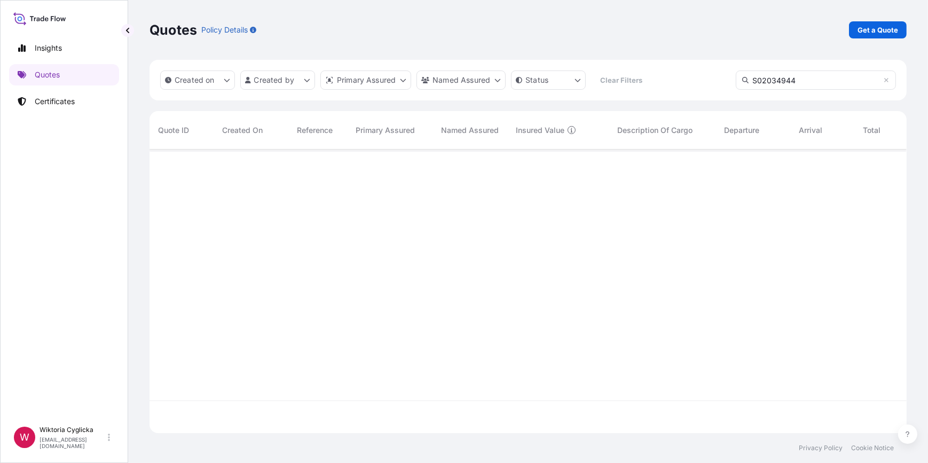
type input "S02034944"
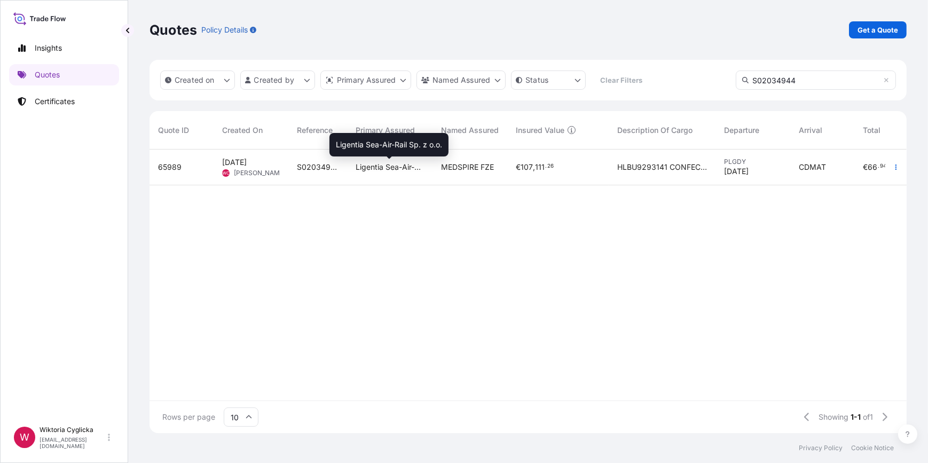
click at [375, 166] on span "Ligentia Sea-Air-Rail Sp. z o.o." at bounding box center [389, 167] width 68 height 11
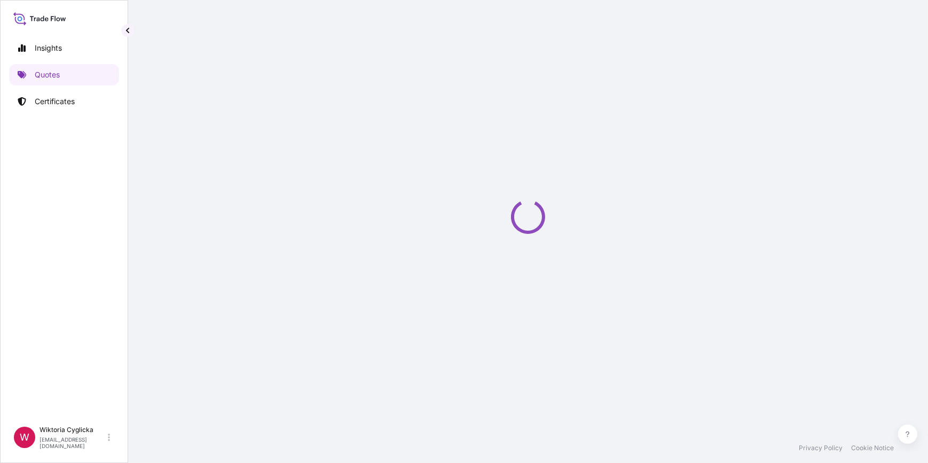
select select "Road / [GEOGRAPHIC_DATA]"
select select "Sea"
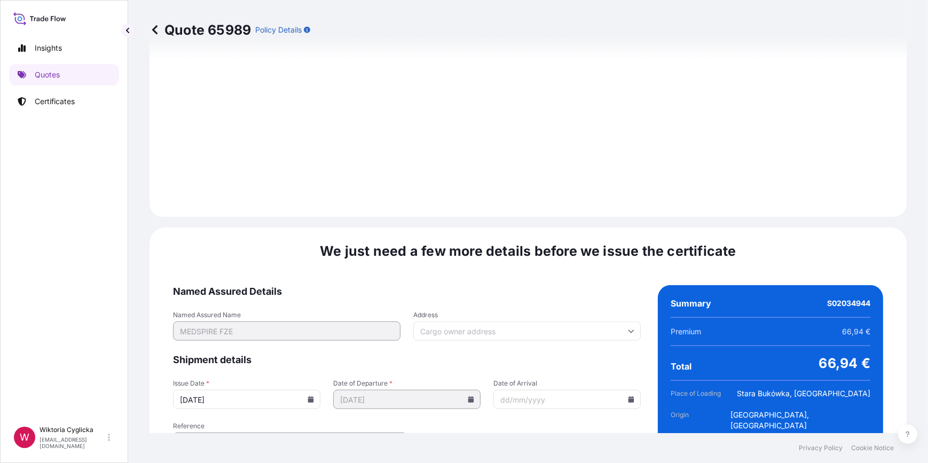
scroll to position [1277, 0]
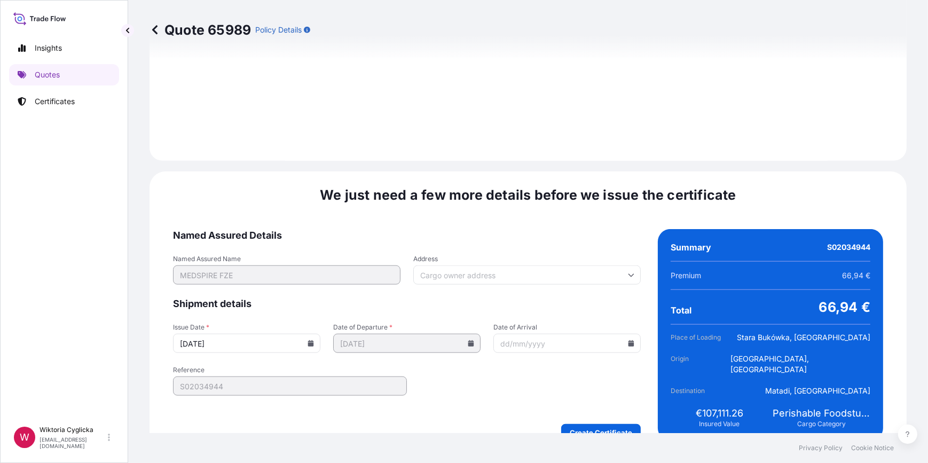
click at [310, 340] on icon at bounding box center [311, 343] width 6 height 6
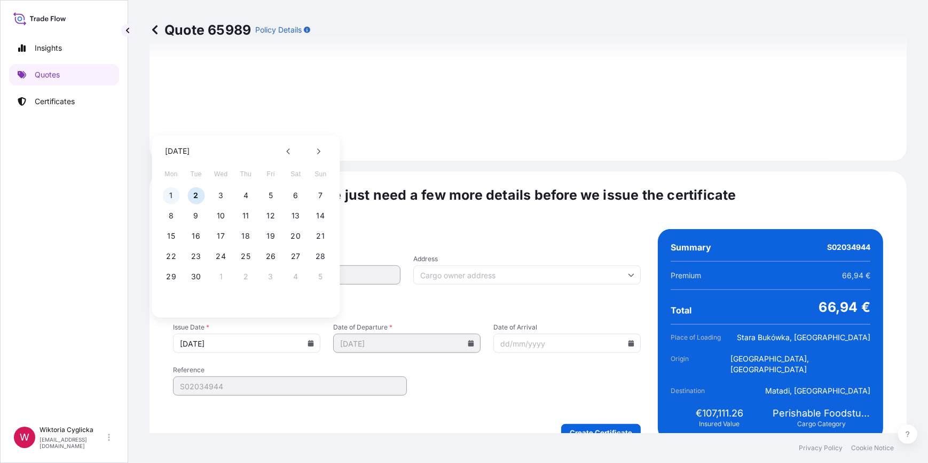
click at [170, 198] on button "1" at bounding box center [171, 195] width 17 height 17
type input "[DATE]"
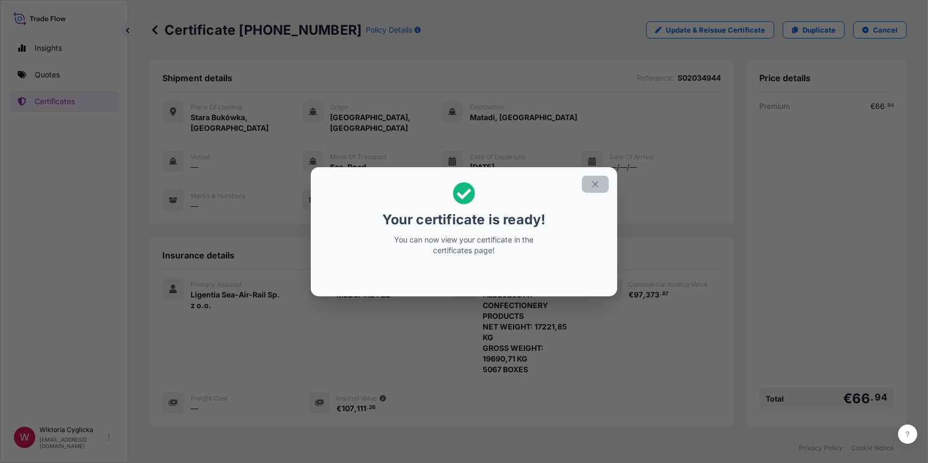
click at [593, 183] on icon "button" at bounding box center [595, 184] width 10 height 10
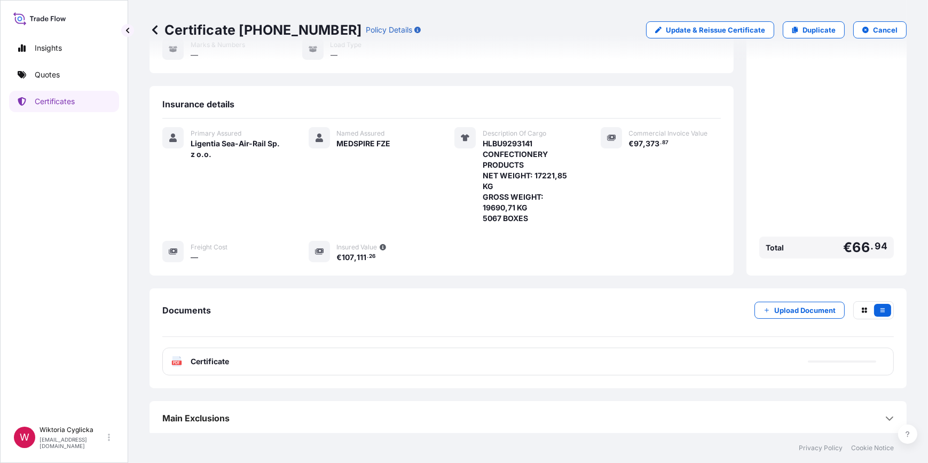
scroll to position [153, 0]
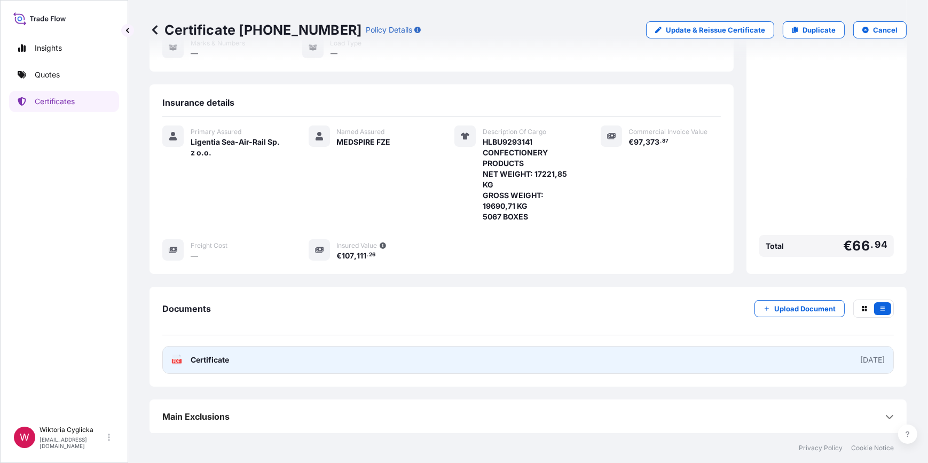
click at [349, 356] on link "PDF Certificate [DATE]" at bounding box center [527, 360] width 731 height 28
